Goal: Task Accomplishment & Management: Manage account settings

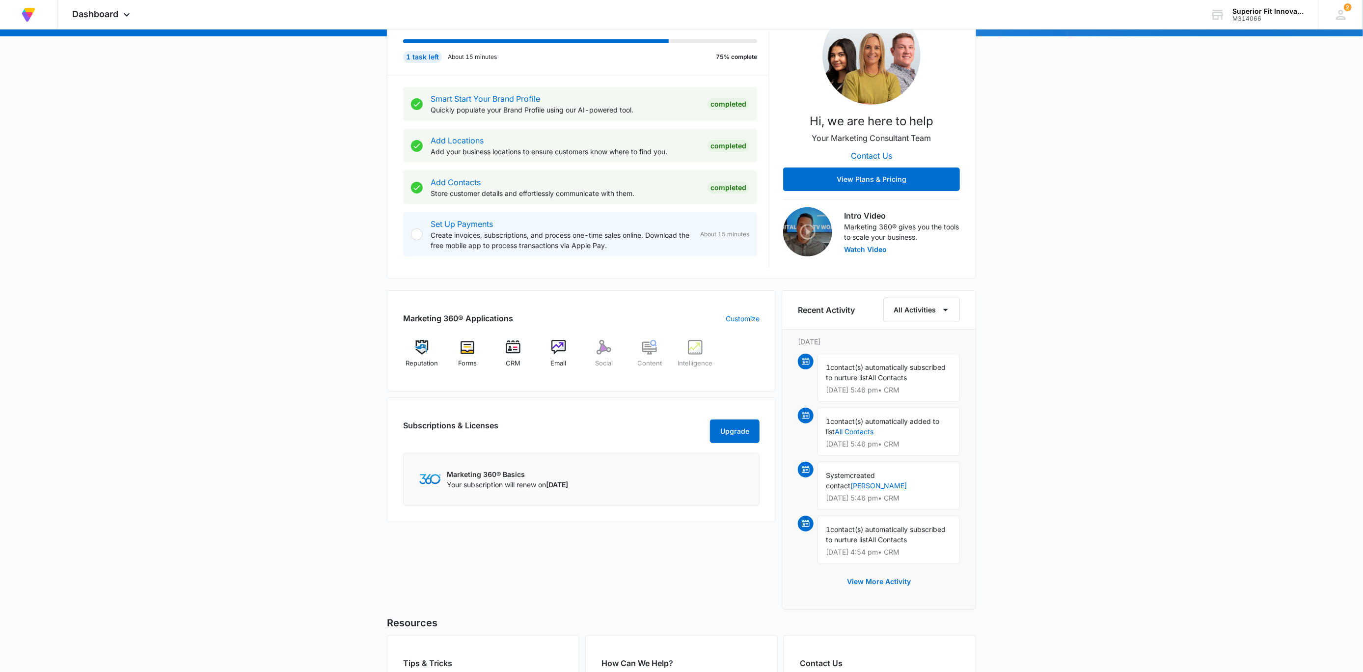
scroll to position [147, 0]
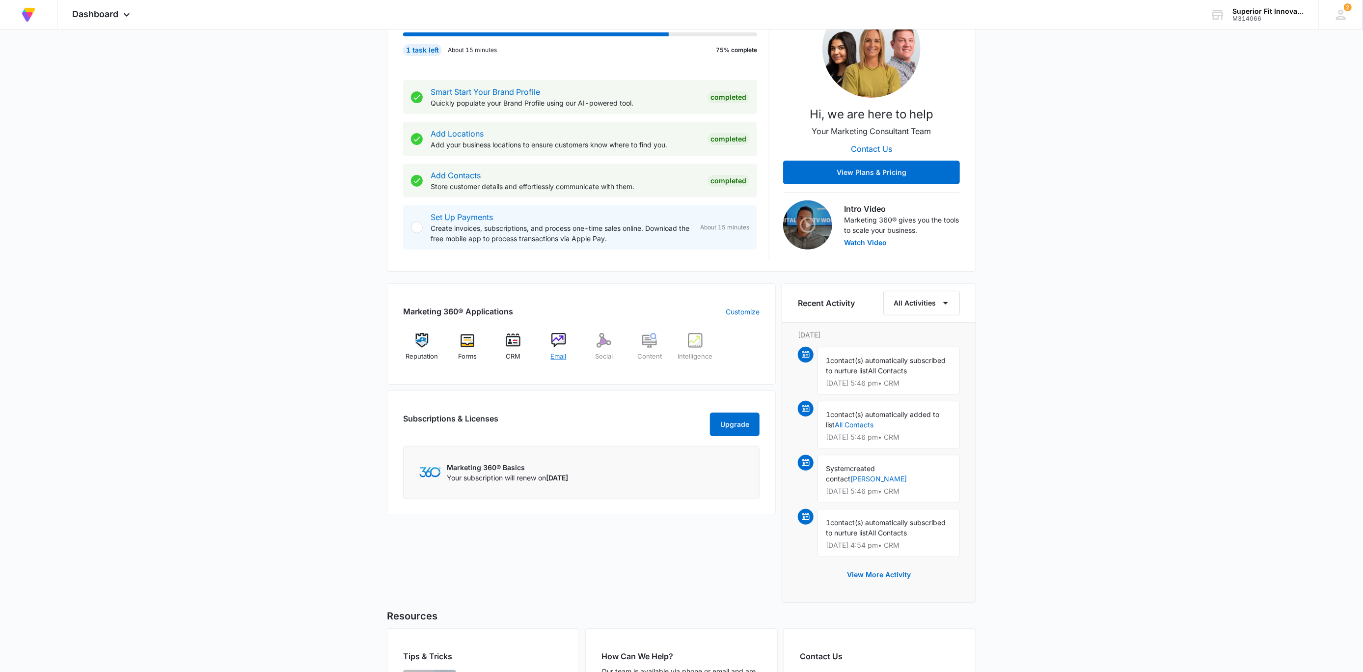
click at [554, 351] on div "Email" at bounding box center [559, 350] width 38 height 35
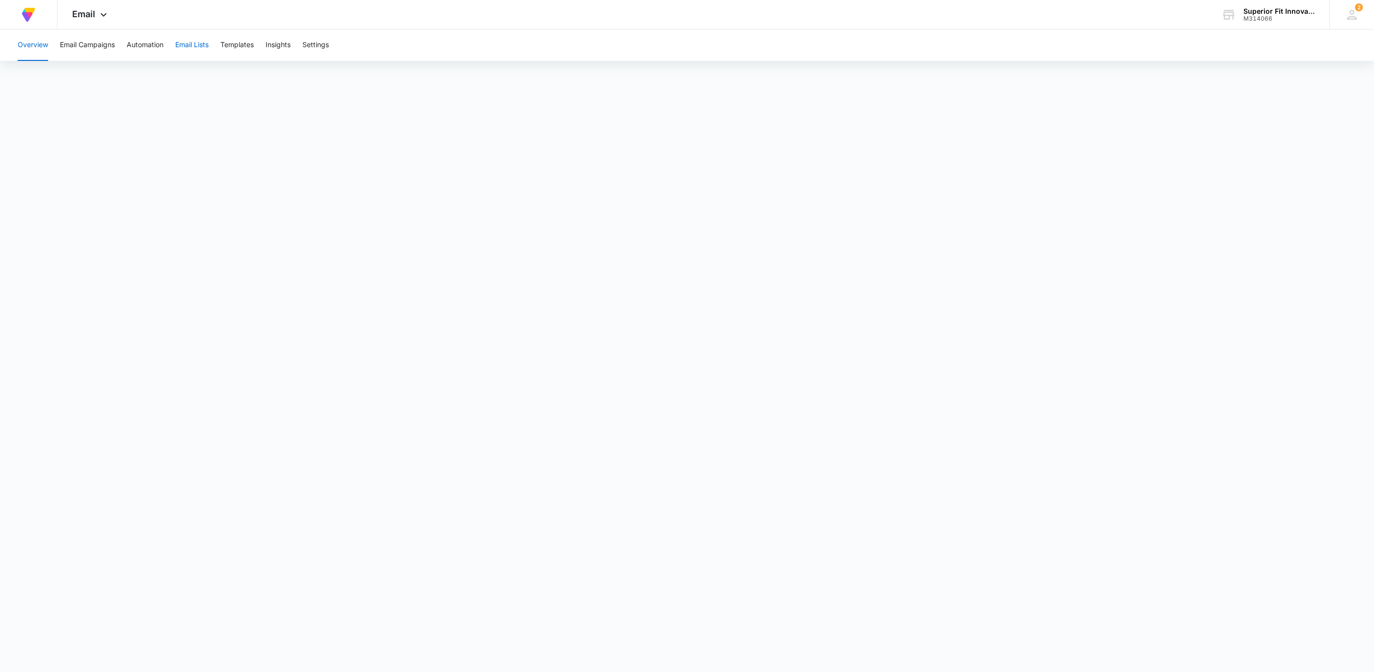
click at [198, 44] on button "Email Lists" at bounding box center [191, 44] width 33 height 31
